Goal: Use online tool/utility: Utilize a website feature to perform a specific function

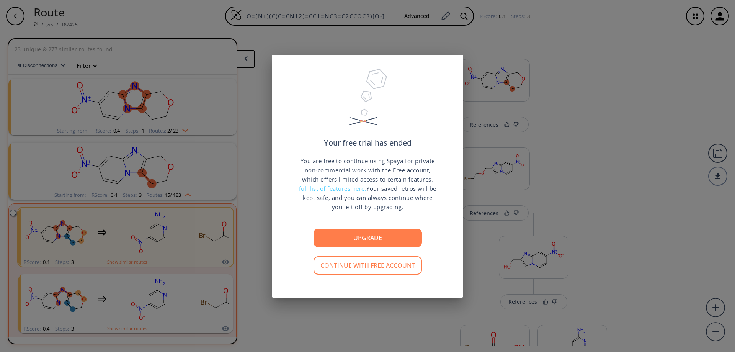
scroll to position [82, 0]
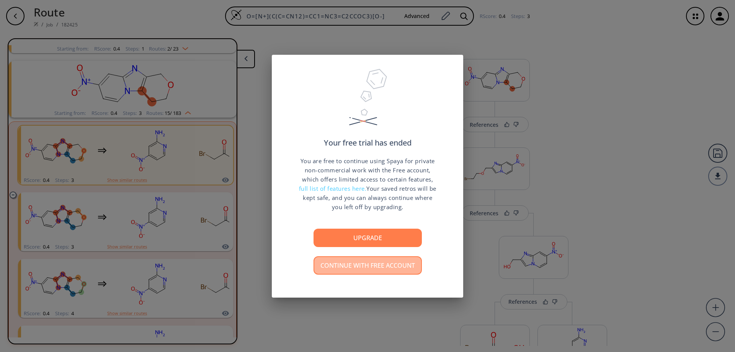
click at [363, 265] on button "Continue with free account" at bounding box center [368, 265] width 108 height 18
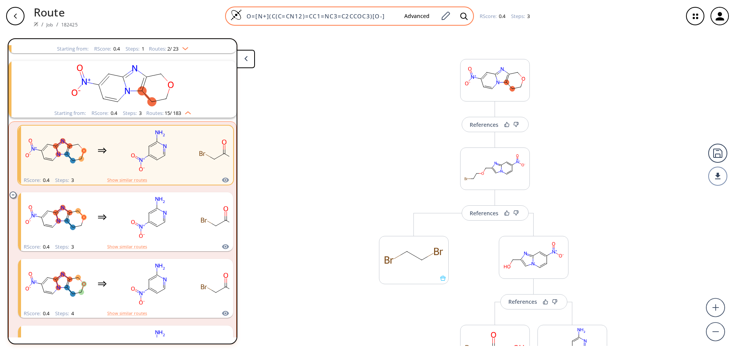
click at [237, 14] on img at bounding box center [235, 14] width 11 height 11
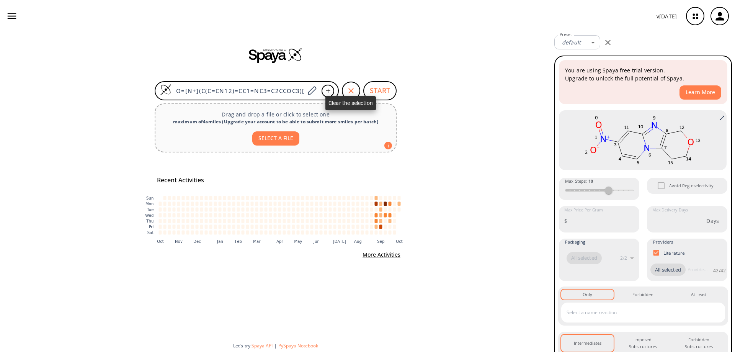
click at [351, 88] on icon "button" at bounding box center [350, 90] width 9 height 9
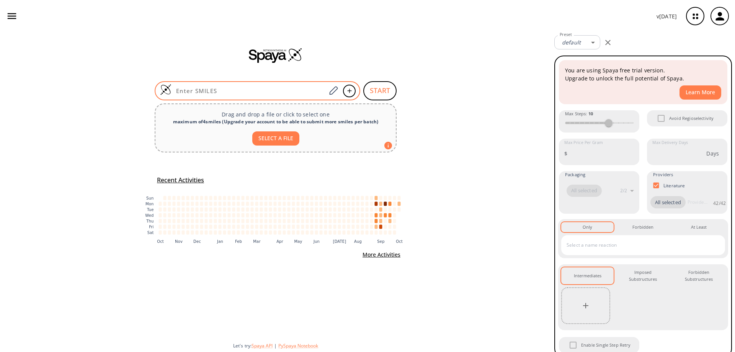
click at [220, 91] on input at bounding box center [248, 91] width 155 height 8
paste input "COC(C1=NN(C2=CC3=C(NC=N3)C=C2)C(C)=CC1=O)=O"
type input "COC(C1=NN(C2=CC3=C(NC=N3)C=C2)C(C)=CC1=O)=O"
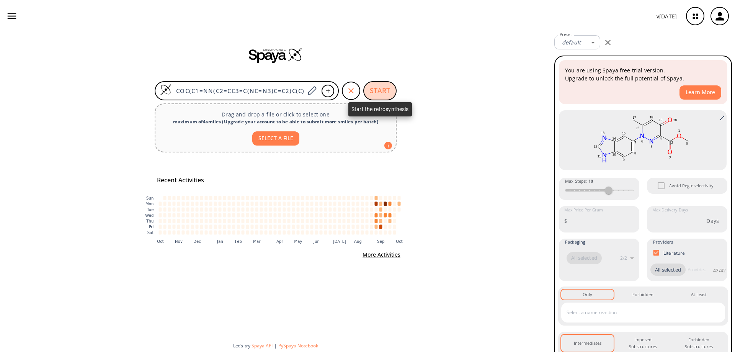
click at [385, 91] on button "START" at bounding box center [379, 90] width 33 height 19
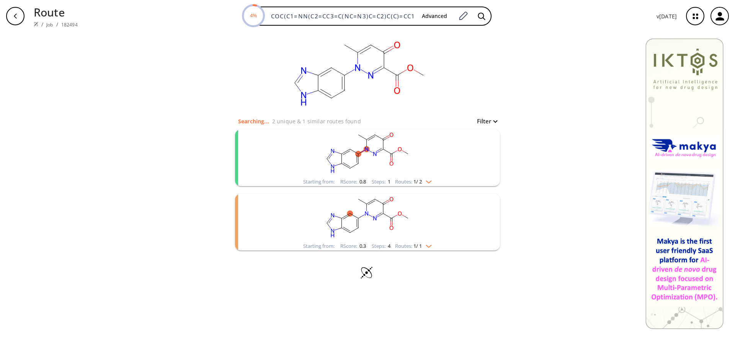
click at [372, 150] on rect "clusters" at bounding box center [367, 153] width 199 height 48
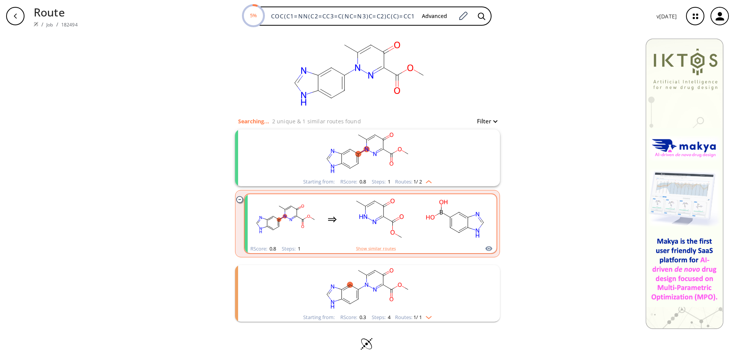
click at [451, 217] on rect "clusters" at bounding box center [455, 219] width 69 height 48
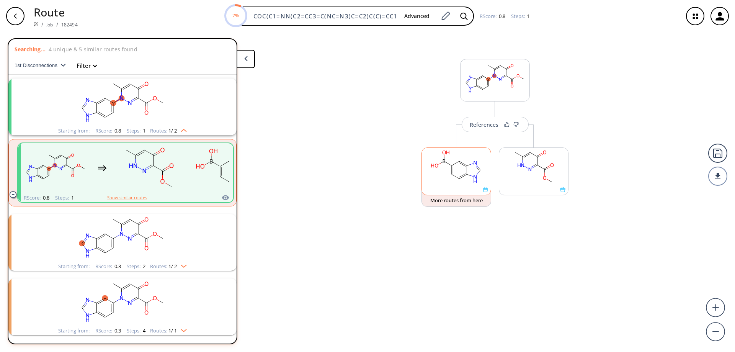
click at [487, 192] on icon at bounding box center [485, 189] width 5 height 5
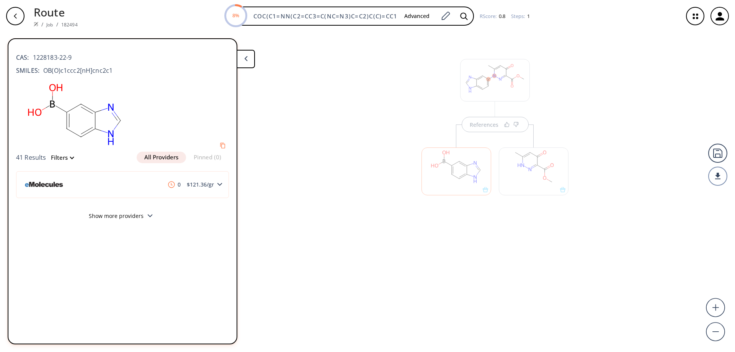
click at [247, 59] on icon at bounding box center [245, 58] width 3 height 5
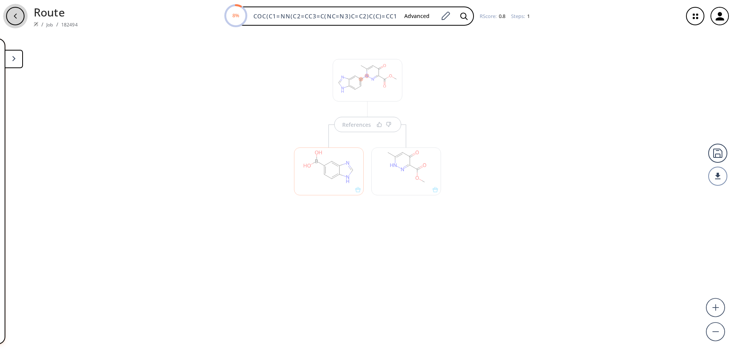
click at [17, 20] on div "button" at bounding box center [15, 16] width 18 height 18
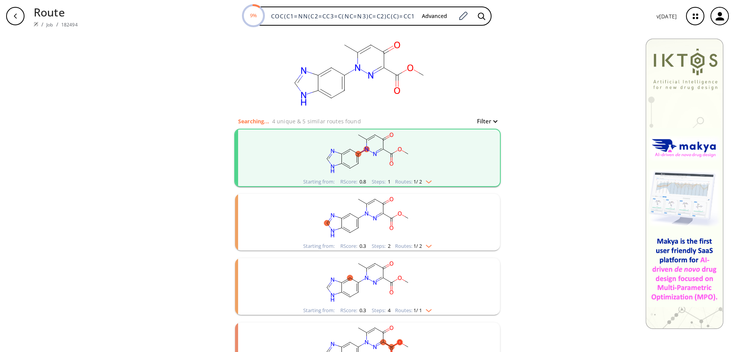
click at [361, 215] on icon "clusters" at bounding box center [362, 215] width 3 height 2
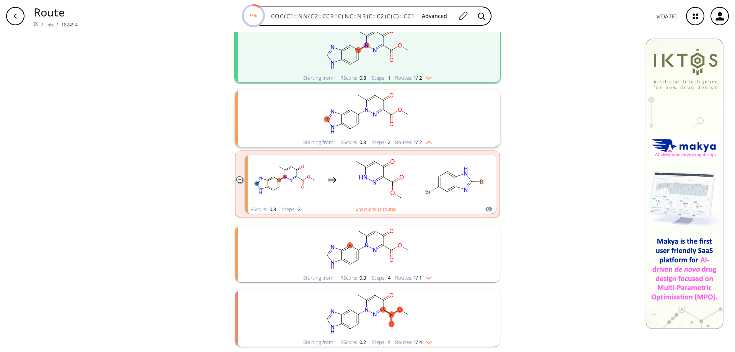
scroll to position [140, 0]
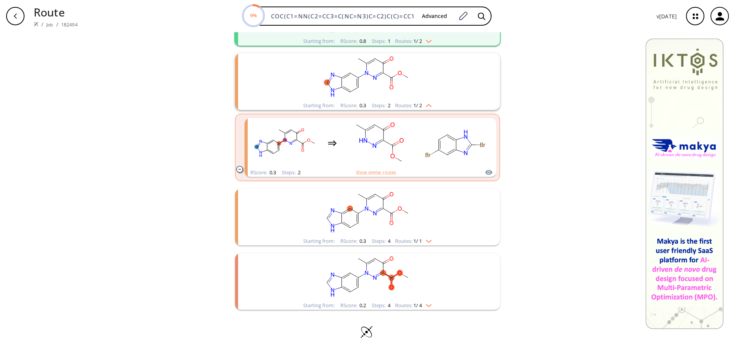
click at [367, 216] on rect "clusters" at bounding box center [367, 213] width 199 height 48
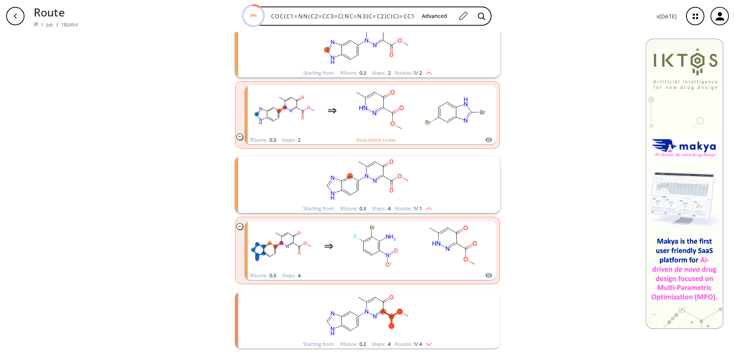
scroll to position [212, 0]
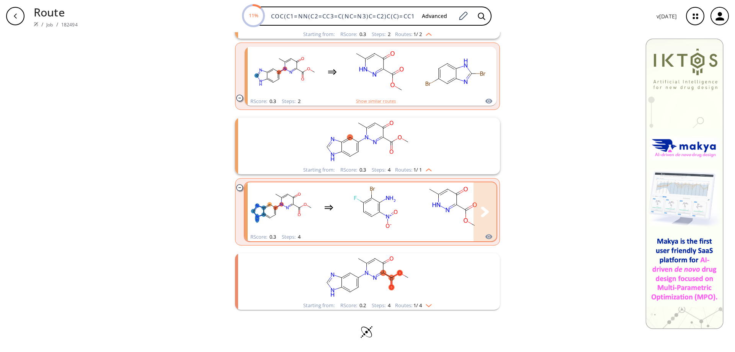
click at [441, 207] on rect "clusters" at bounding box center [452, 207] width 69 height 48
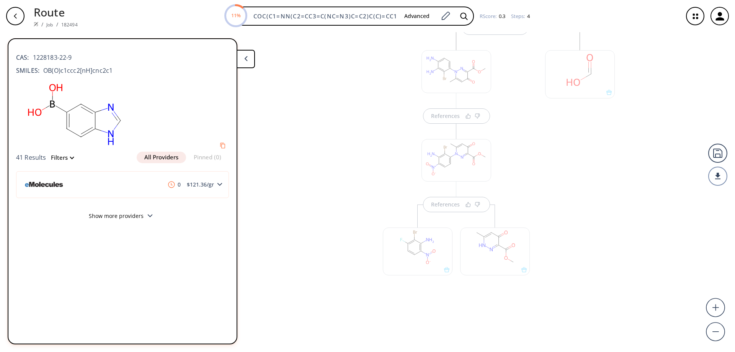
scroll to position [192, 0]
click at [626, 237] on div "References References References References" at bounding box center [367, 189] width 735 height 314
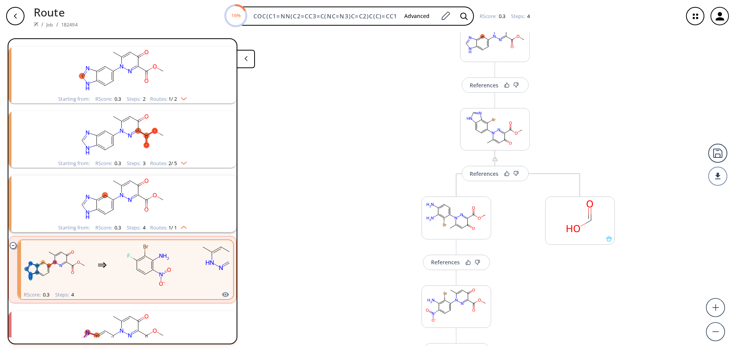
scroll to position [0, 0]
